Goal: Information Seeking & Learning: Find specific fact

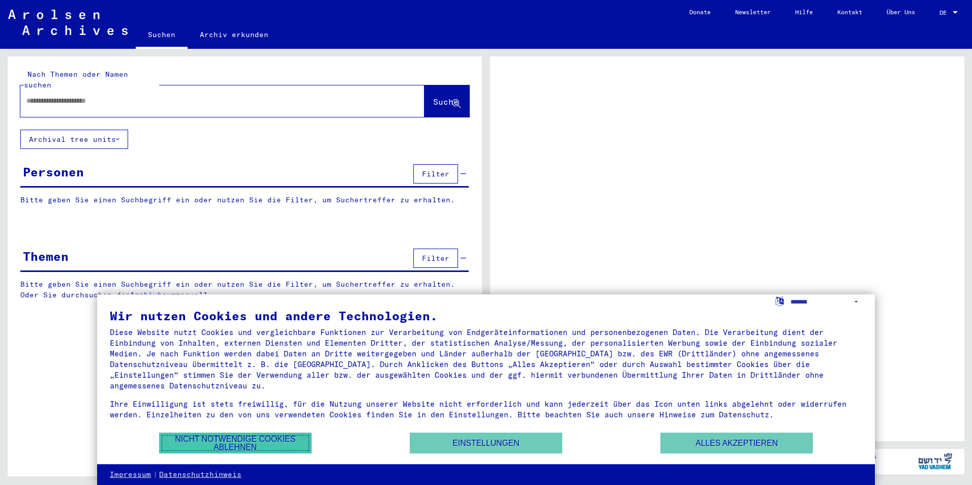
click at [235, 441] on button "Nicht notwendige Cookies ablehnen" at bounding box center [235, 442] width 152 height 21
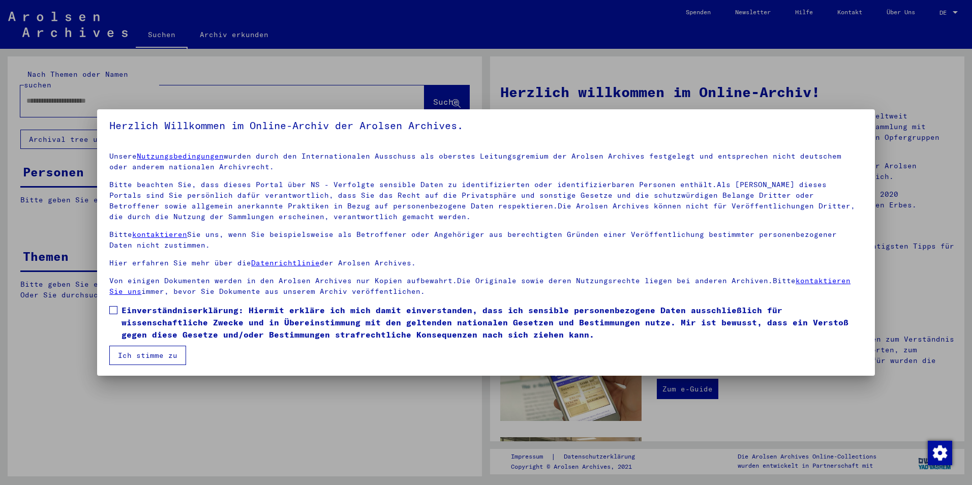
scroll to position [5, 0]
click at [112, 306] on span at bounding box center [113, 309] width 8 height 8
click at [135, 352] on button "Ich stimme zu" at bounding box center [147, 354] width 77 height 19
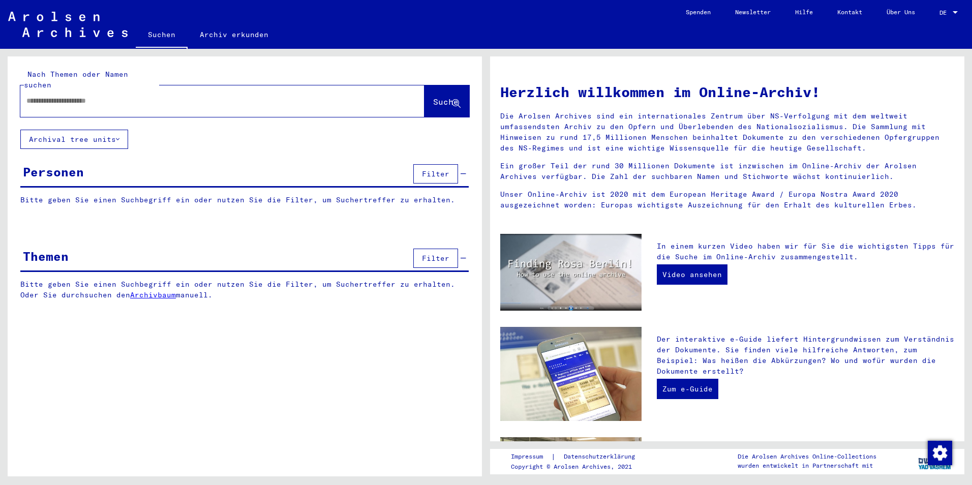
click at [34, 96] on input "text" at bounding box center [209, 101] width 367 height 11
type input "**********"
click at [433, 97] on span "Suche" at bounding box center [445, 102] width 25 height 10
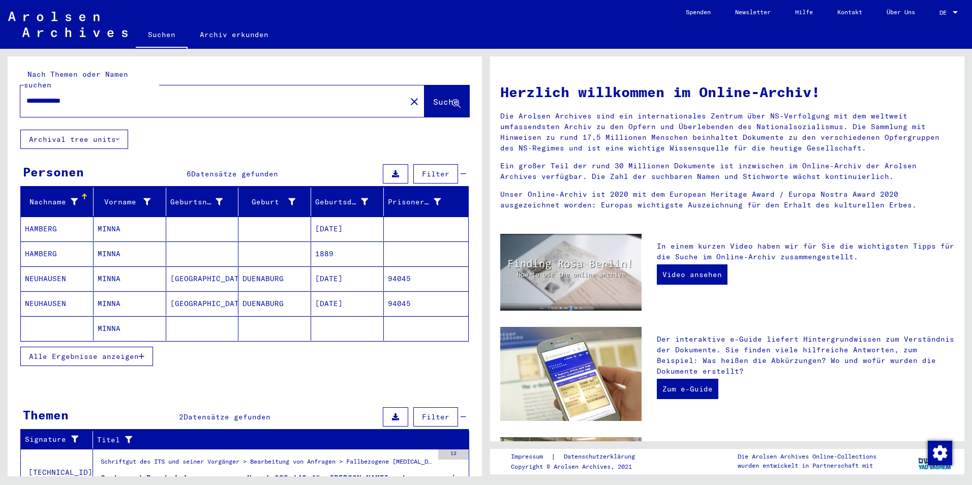
click at [90, 352] on span "Alle Ergebnisse anzeigen" at bounding box center [84, 356] width 110 height 9
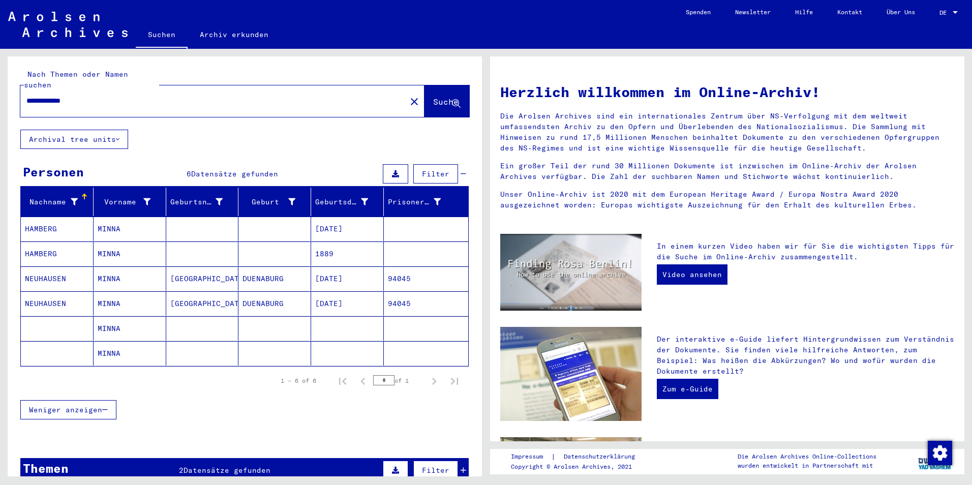
click at [56, 241] on mat-cell "HAMBERG" at bounding box center [57, 253] width 73 height 24
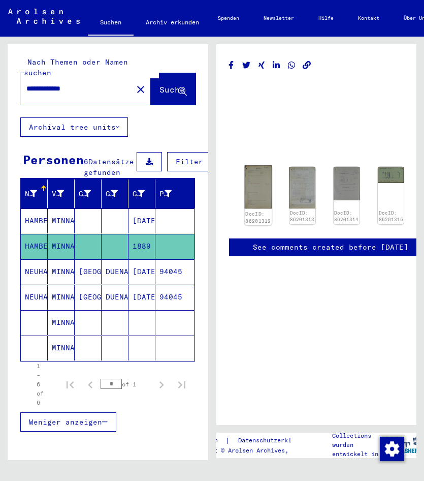
click at [255, 181] on img at bounding box center [257, 186] width 27 height 43
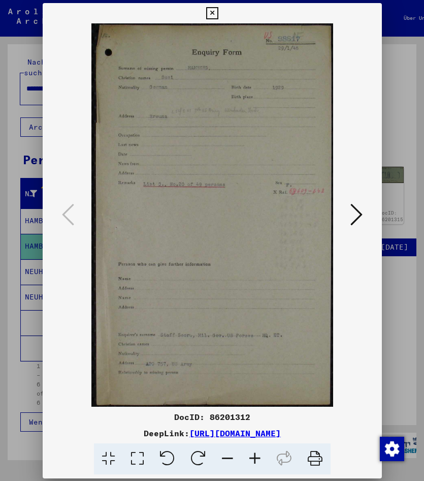
click at [255, 181] on img at bounding box center [212, 214] width 270 height 383
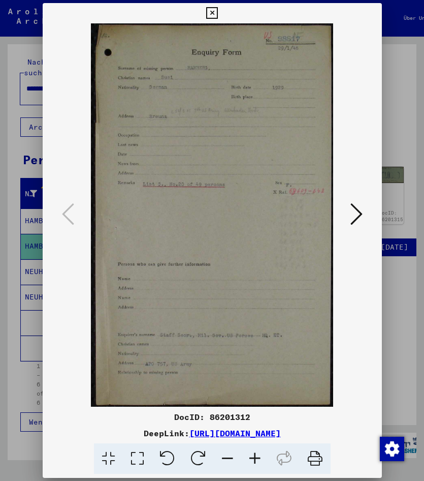
click at [356, 207] on icon at bounding box center [357, 214] width 12 height 24
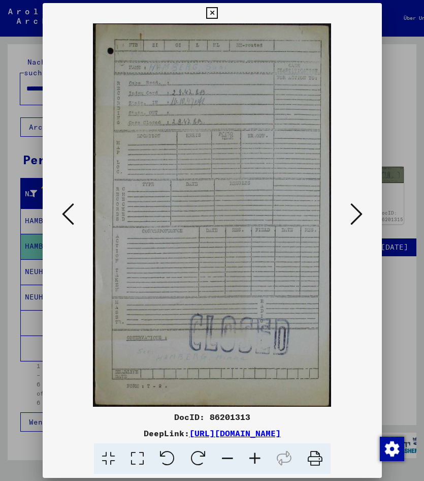
click at [356, 209] on icon at bounding box center [357, 214] width 12 height 24
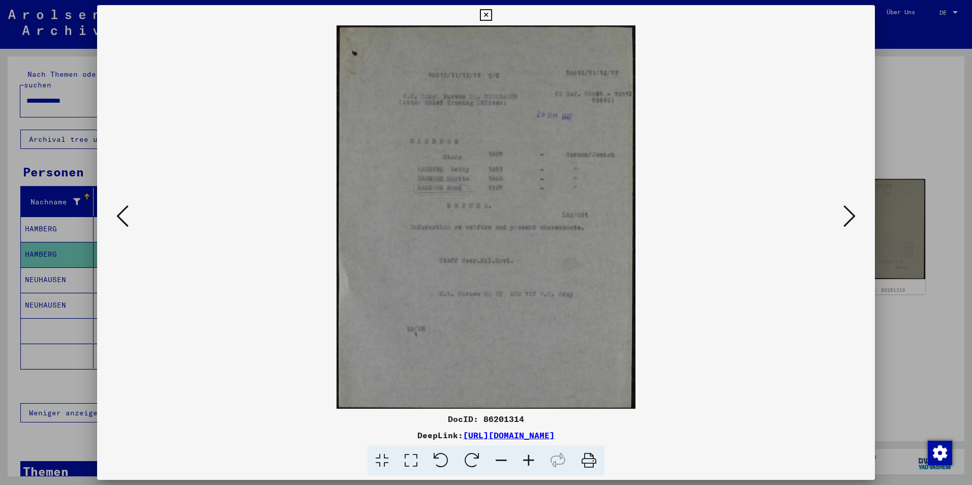
click at [527, 459] on icon at bounding box center [528, 460] width 27 height 31
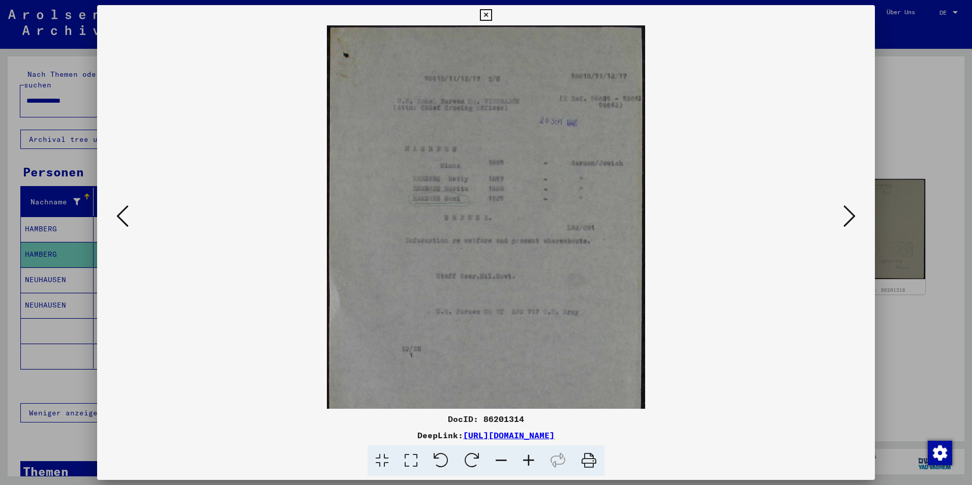
click at [527, 459] on icon at bounding box center [528, 460] width 27 height 31
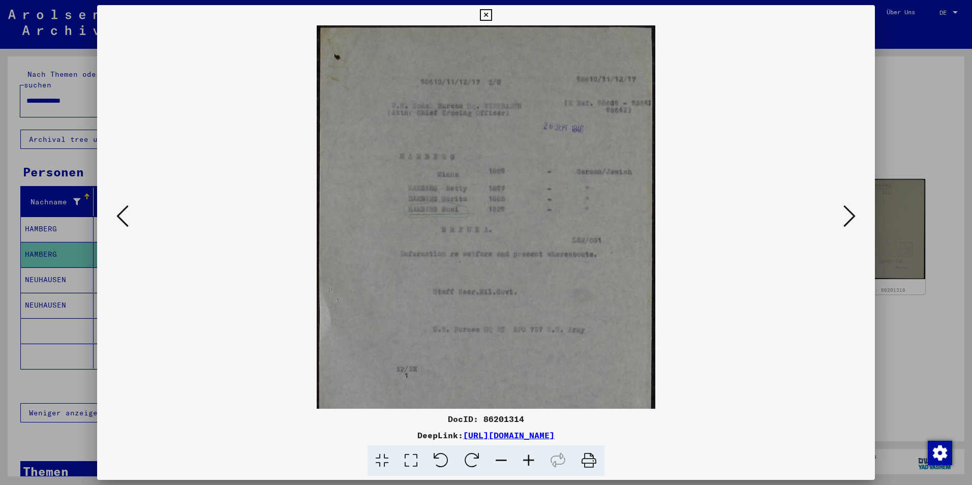
click at [527, 459] on icon at bounding box center [528, 460] width 27 height 31
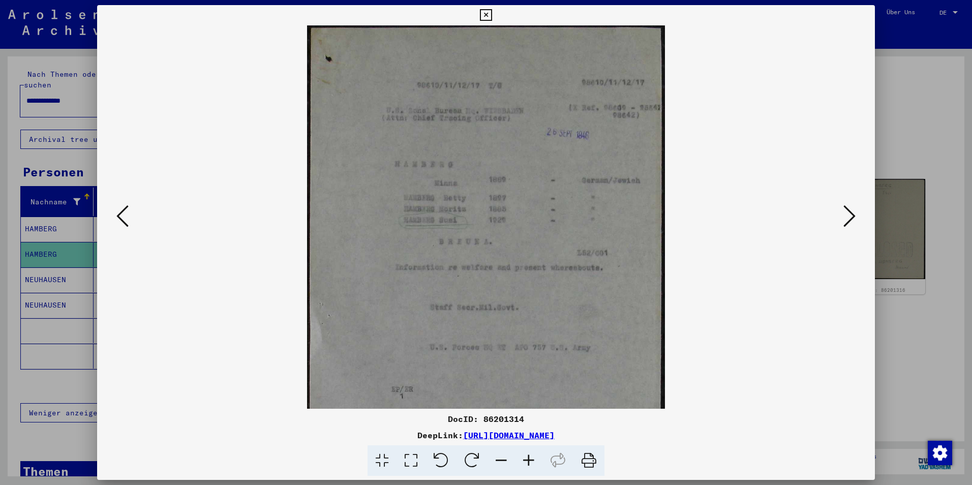
click at [527, 459] on icon at bounding box center [528, 460] width 27 height 31
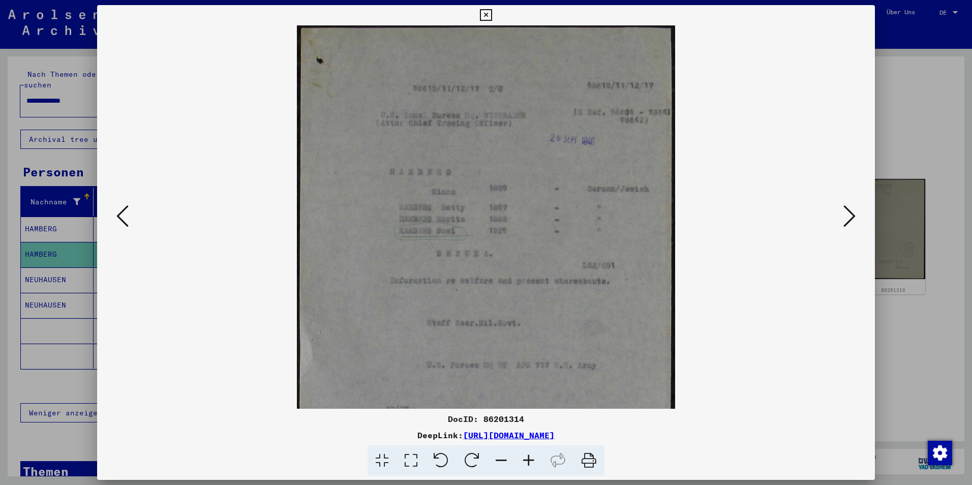
click at [527, 459] on icon at bounding box center [528, 460] width 27 height 31
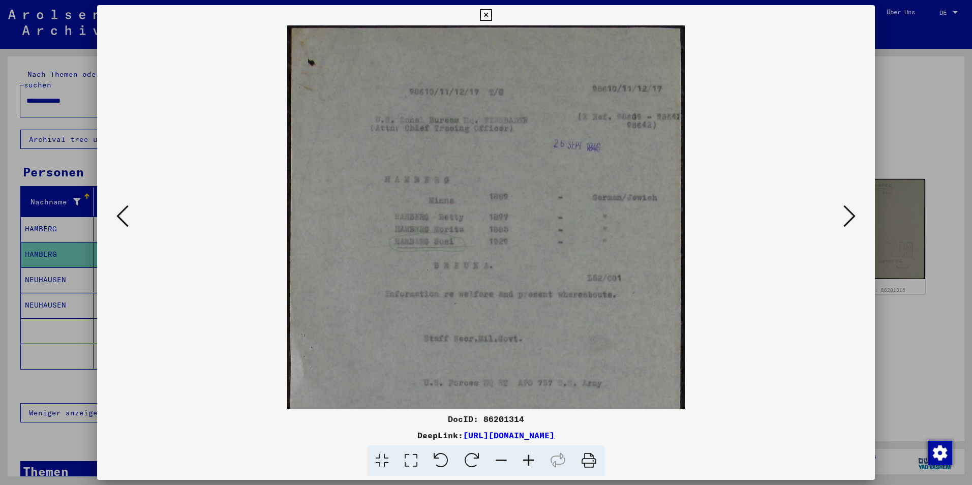
click at [847, 214] on icon at bounding box center [849, 216] width 12 height 24
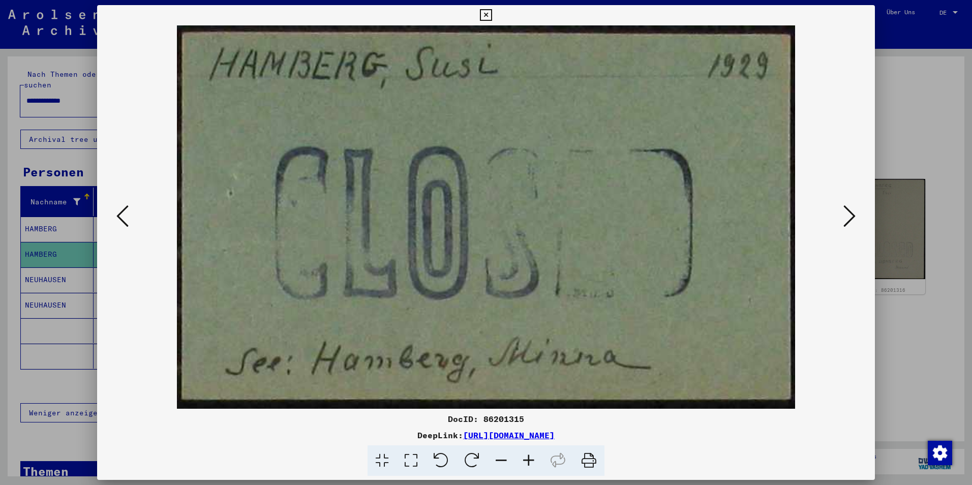
click at [847, 214] on icon at bounding box center [849, 216] width 12 height 24
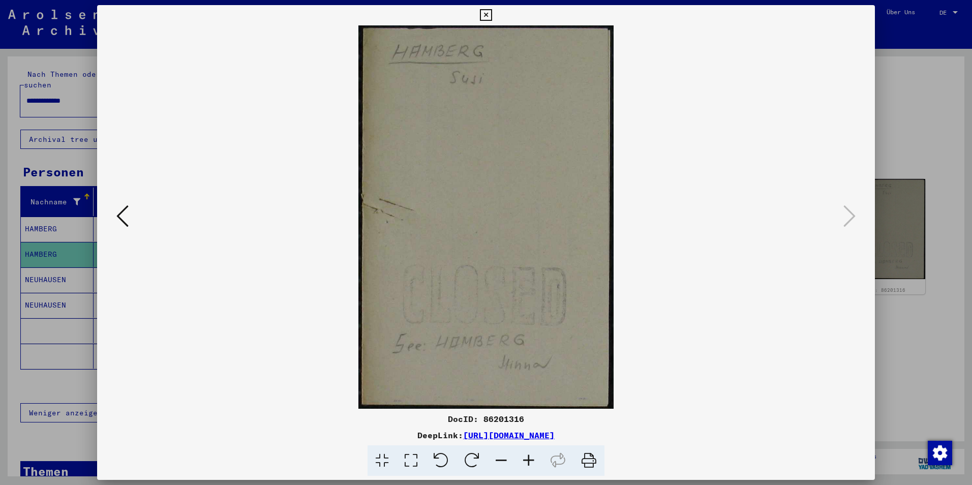
click at [486, 13] on icon at bounding box center [486, 15] width 12 height 12
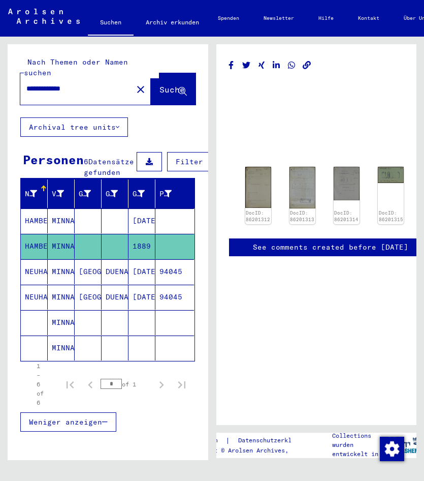
click at [61, 317] on mat-cell "MINNA" at bounding box center [61, 322] width 27 height 25
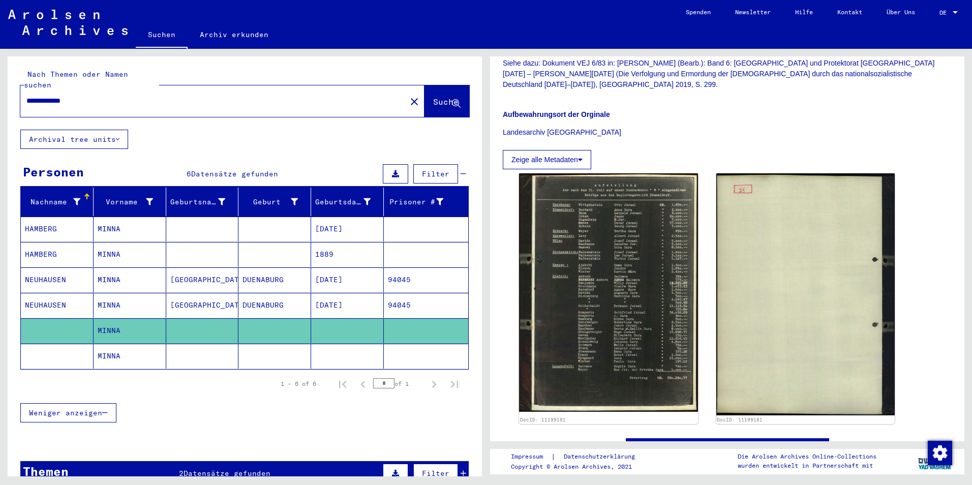
scroll to position [305, 0]
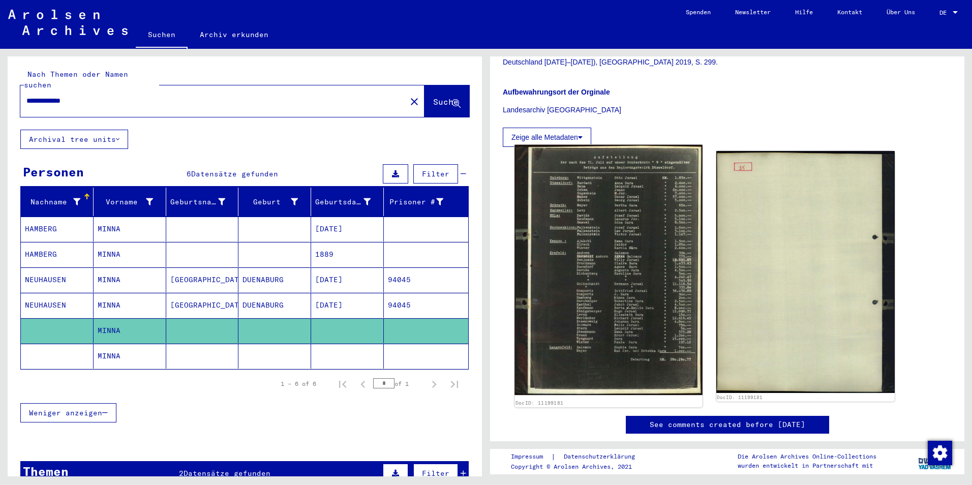
click at [600, 256] on img at bounding box center [608, 270] width 188 height 250
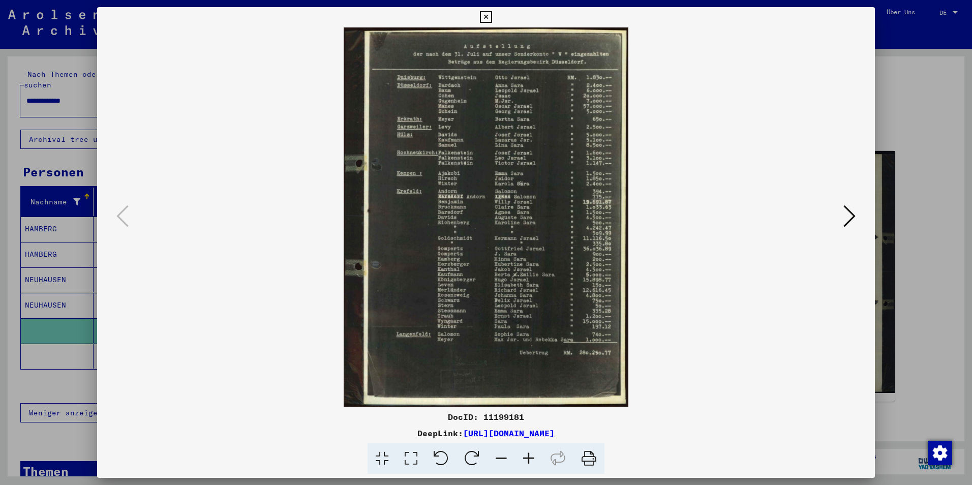
click at [531, 456] on icon at bounding box center [528, 458] width 27 height 31
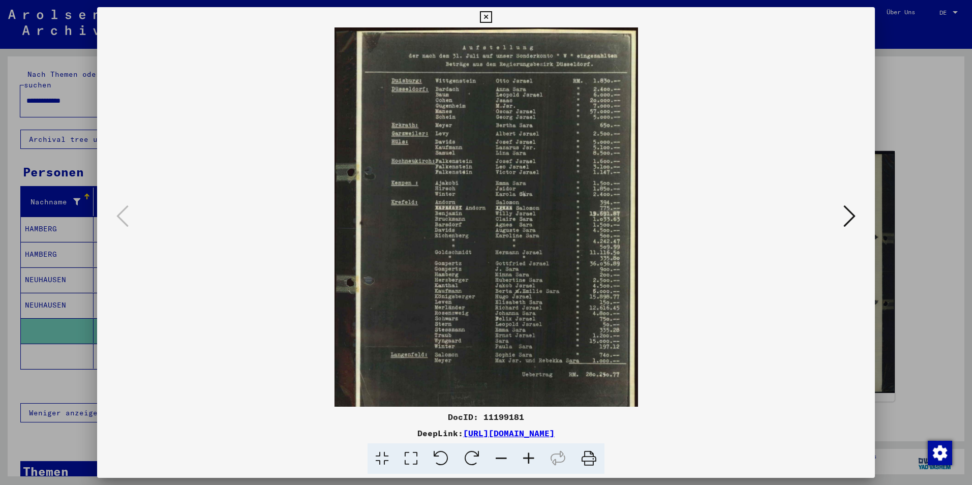
click at [531, 456] on icon at bounding box center [528, 458] width 27 height 31
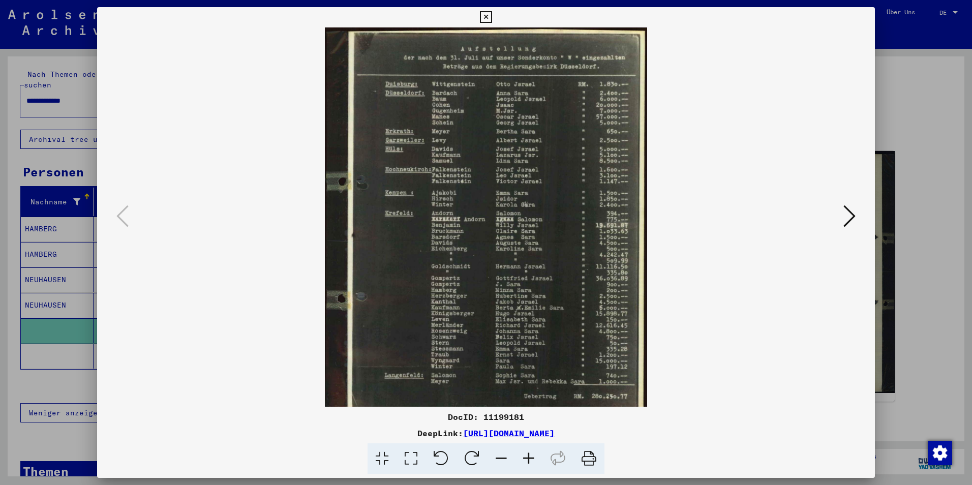
click at [531, 456] on icon at bounding box center [528, 458] width 27 height 31
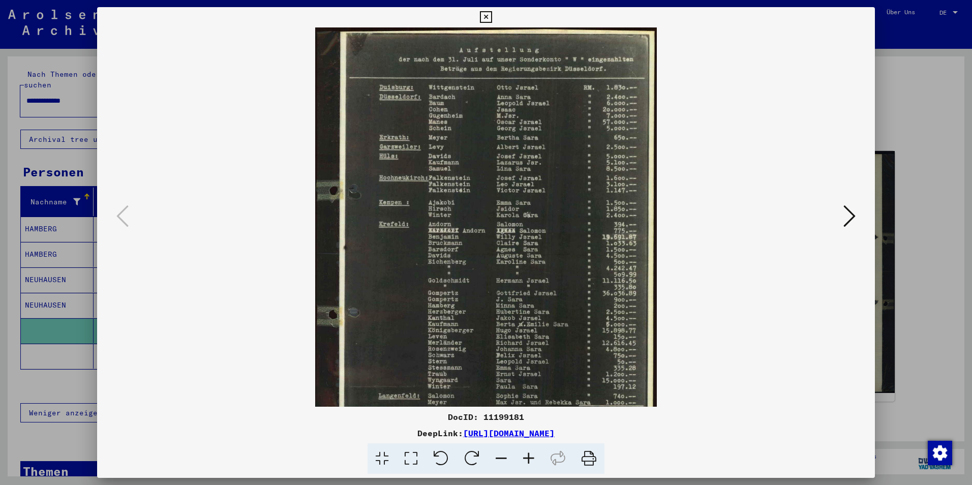
click at [531, 456] on icon at bounding box center [528, 458] width 27 height 31
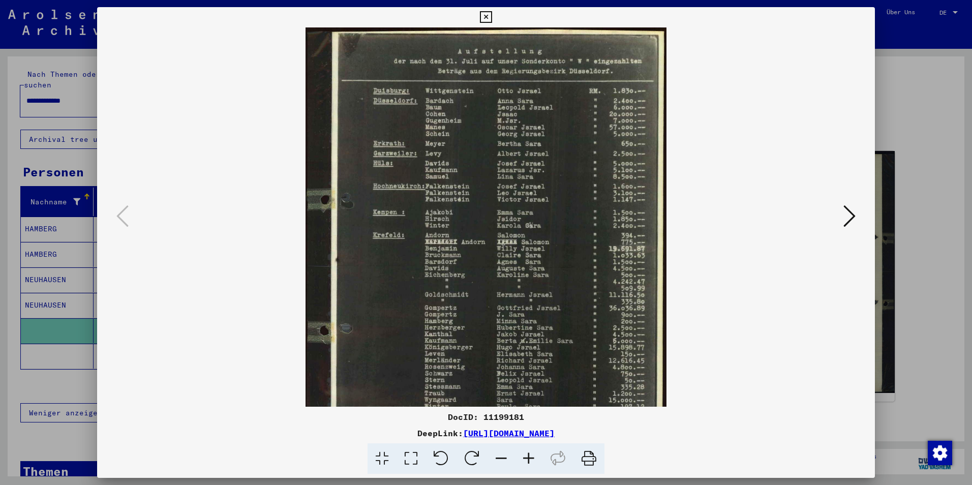
click at [531, 456] on icon at bounding box center [528, 458] width 27 height 31
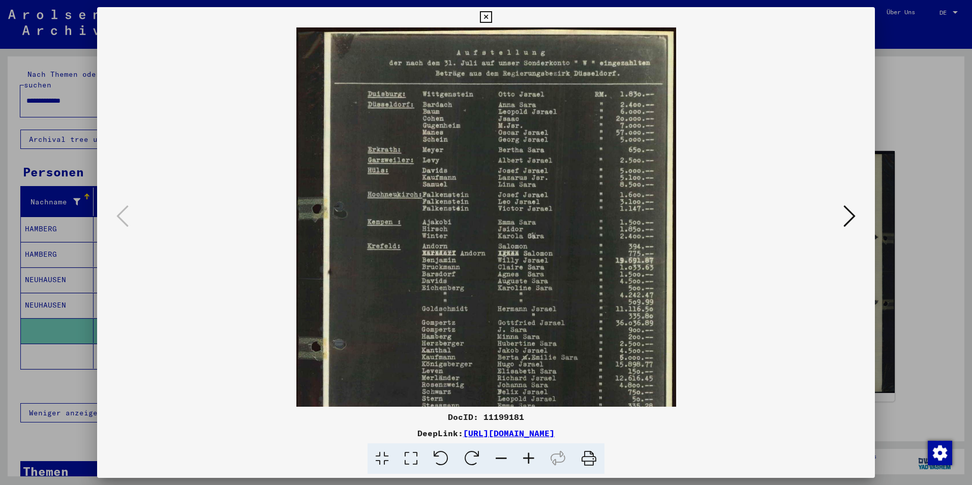
click at [531, 456] on icon at bounding box center [528, 458] width 27 height 31
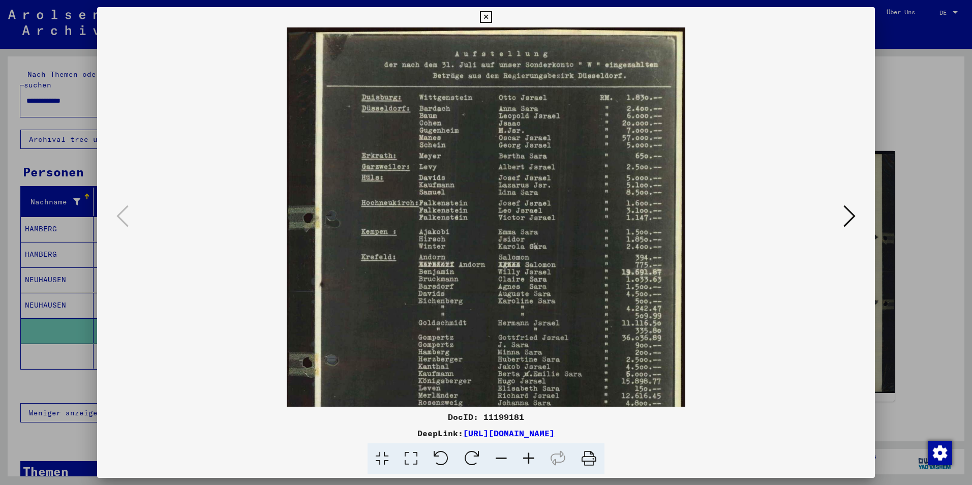
click at [483, 16] on icon at bounding box center [486, 17] width 12 height 12
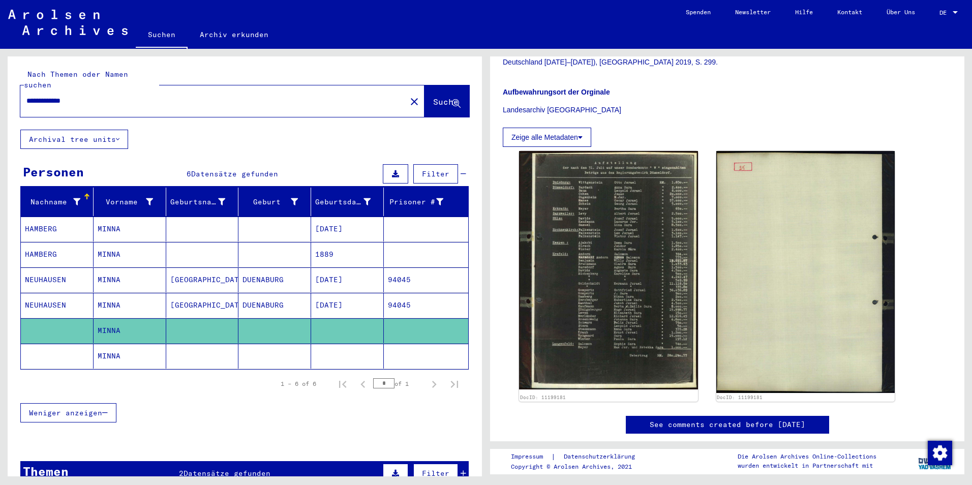
click at [103, 346] on mat-cell "MINNA" at bounding box center [130, 356] width 73 height 25
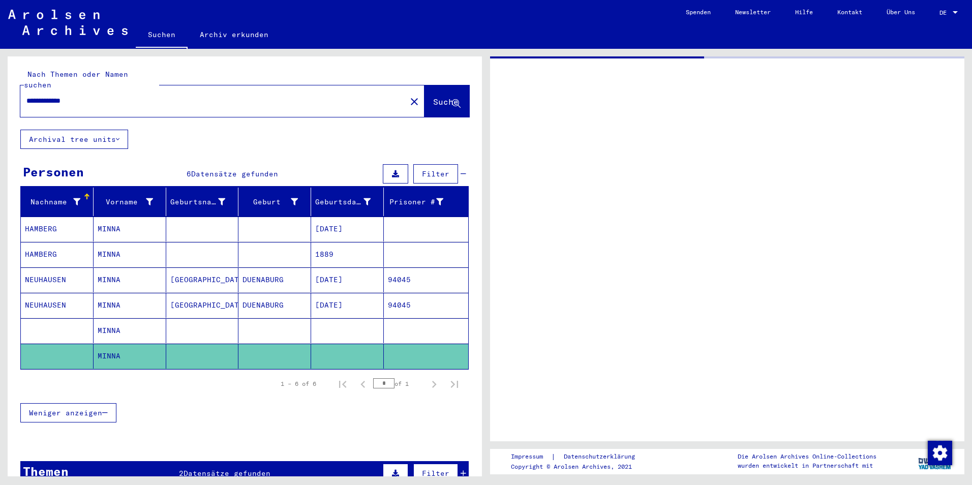
click at [103, 346] on mat-cell "MINNA" at bounding box center [130, 356] width 73 height 25
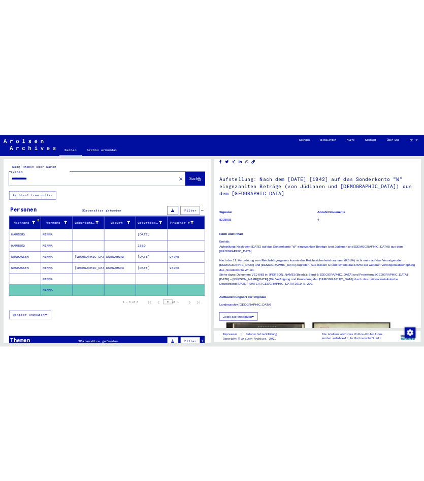
scroll to position [407, 0]
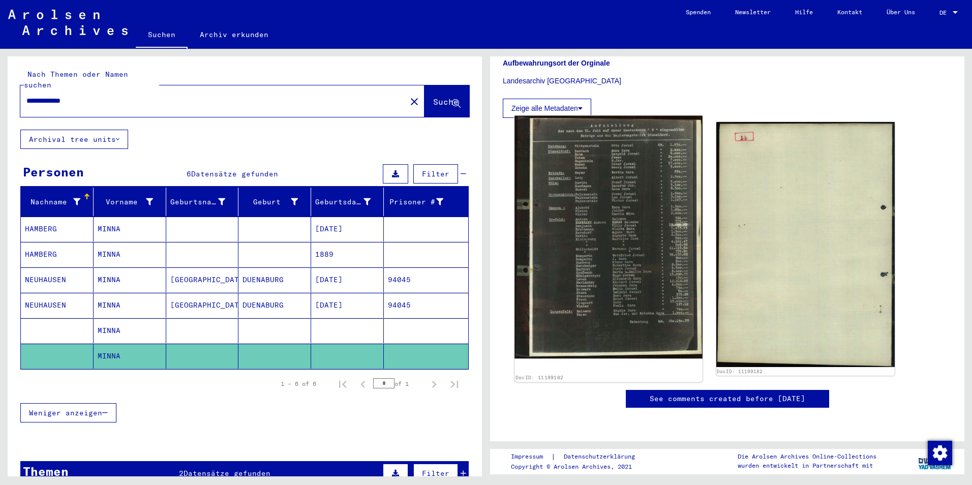
click at [607, 166] on img at bounding box center [608, 237] width 188 height 243
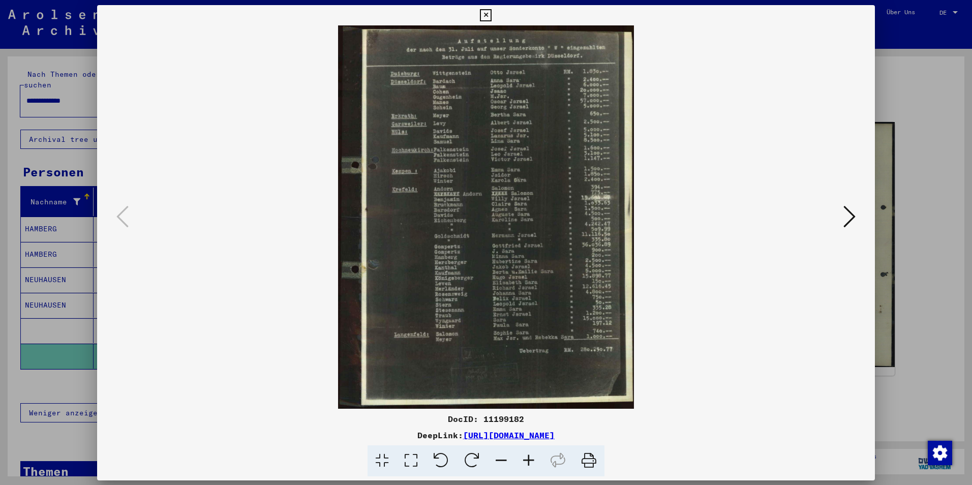
click at [606, 166] on img at bounding box center [486, 216] width 708 height 383
click at [526, 458] on icon at bounding box center [528, 460] width 27 height 31
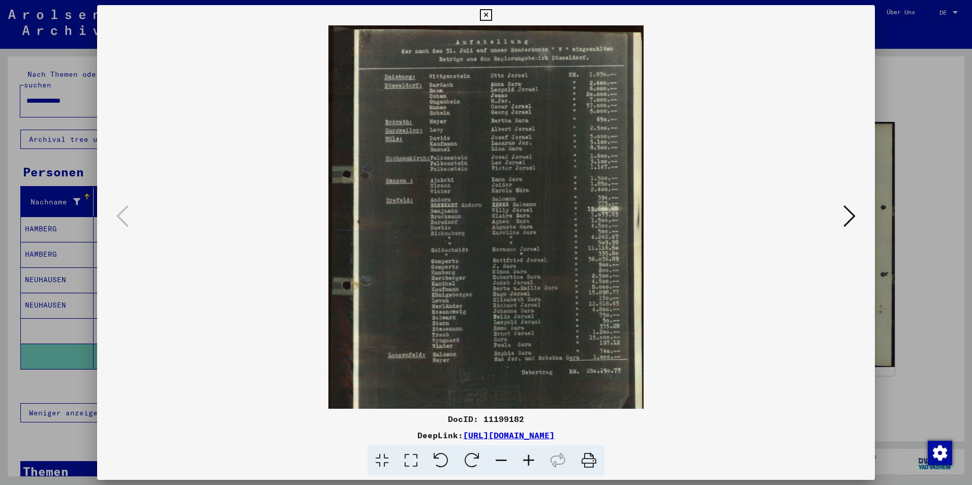
click at [526, 458] on icon at bounding box center [528, 460] width 27 height 31
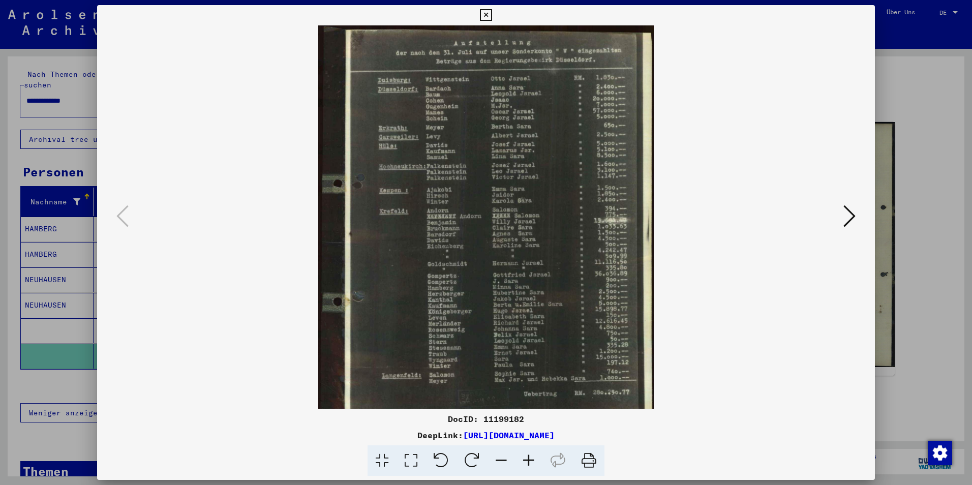
click at [526, 458] on icon at bounding box center [528, 460] width 27 height 31
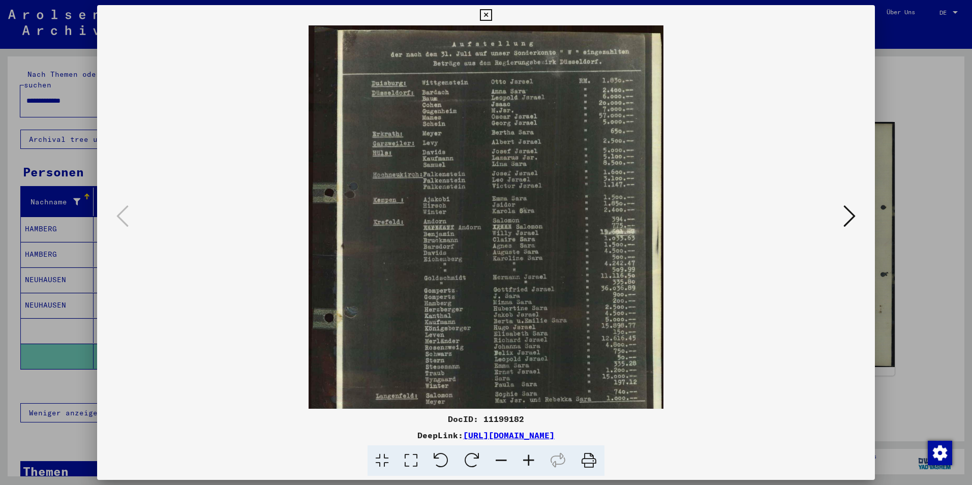
click at [526, 458] on icon at bounding box center [528, 460] width 27 height 31
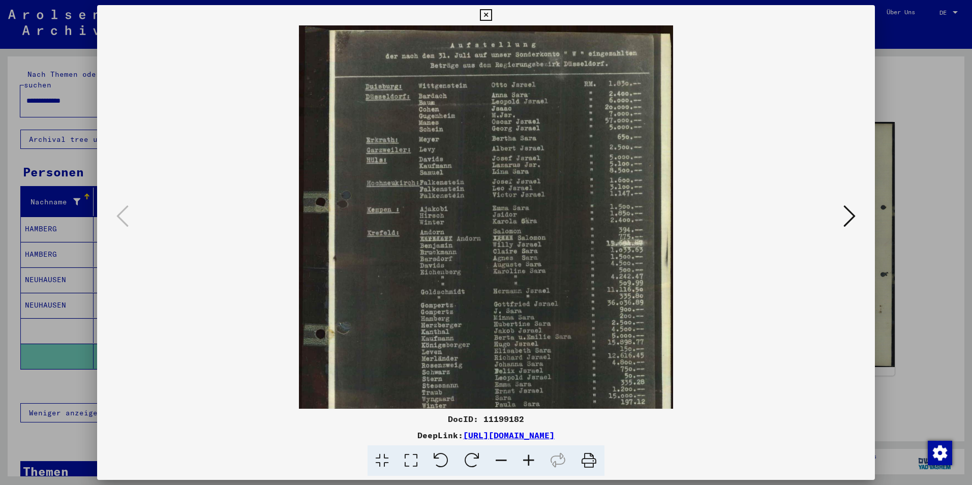
click at [485, 13] on icon at bounding box center [486, 15] width 12 height 12
